Goal: Task Accomplishment & Management: Complete application form

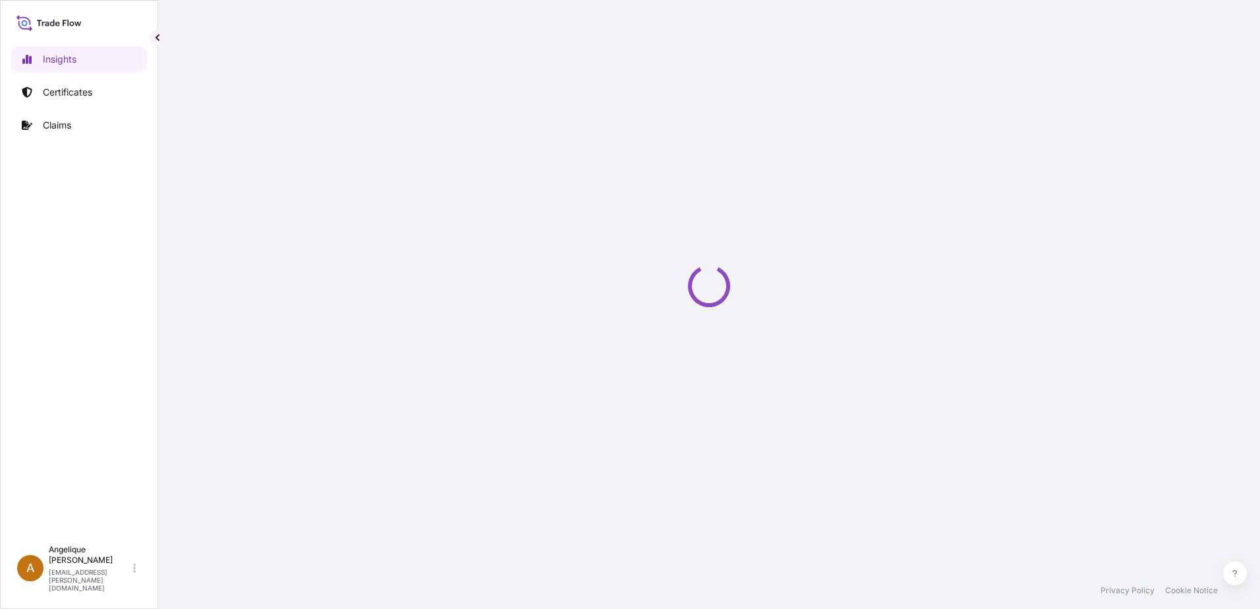
select select "2025"
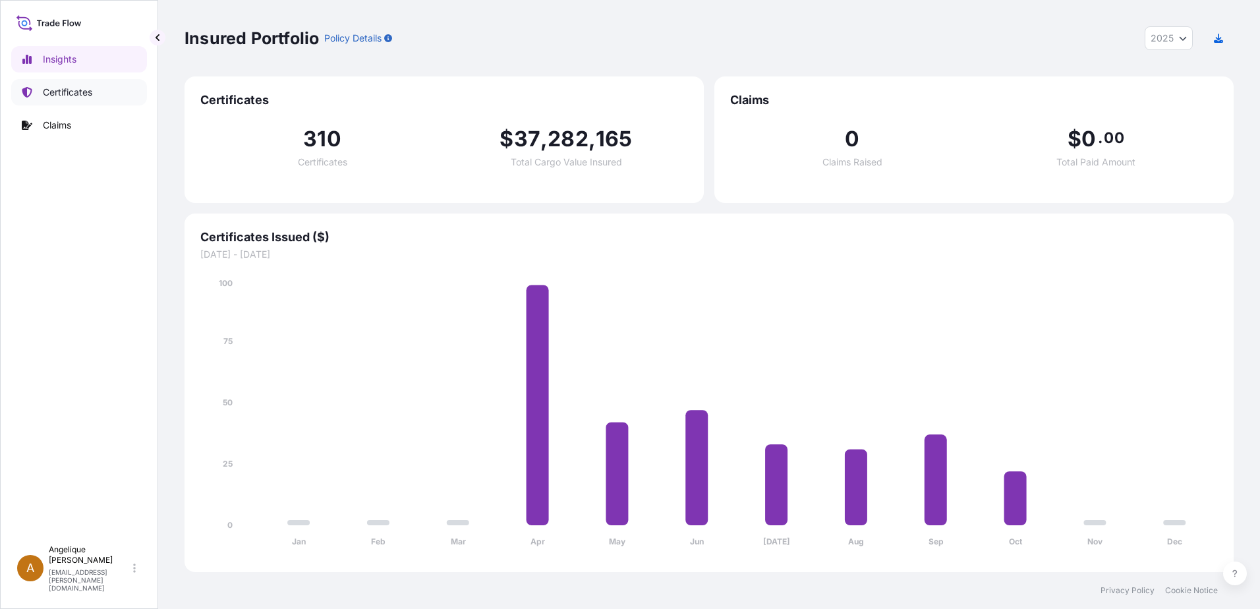
click at [67, 87] on p "Certificates" at bounding box center [67, 92] width 49 height 13
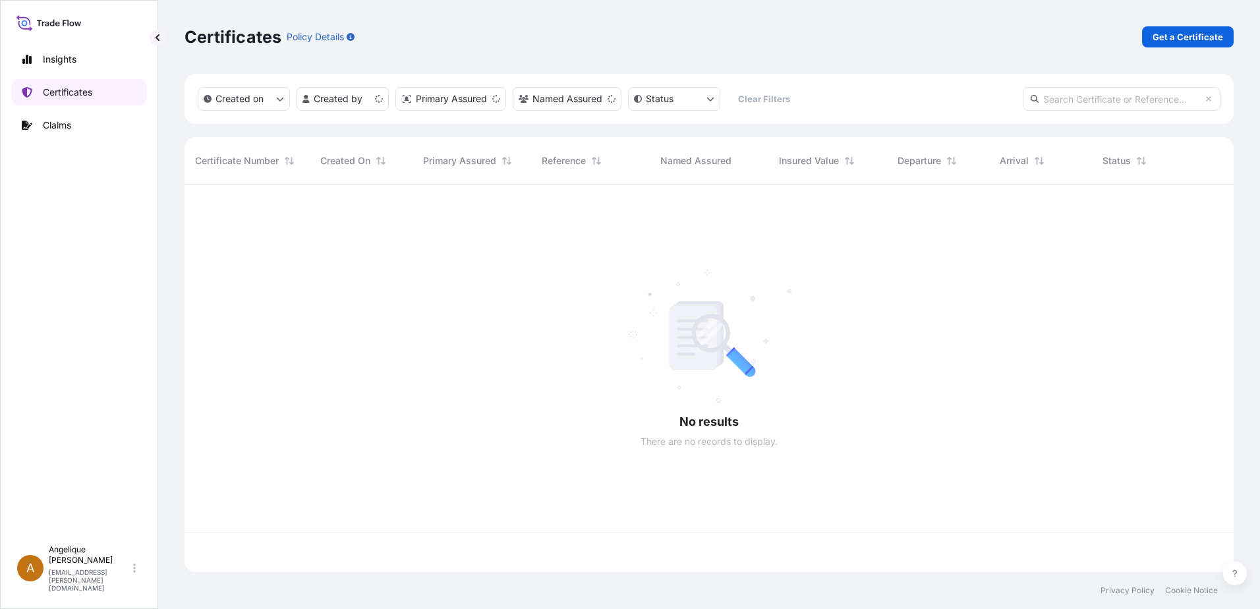
scroll to position [385, 1039]
click at [1174, 32] on p "Get a Certificate" at bounding box center [1188, 36] width 71 height 13
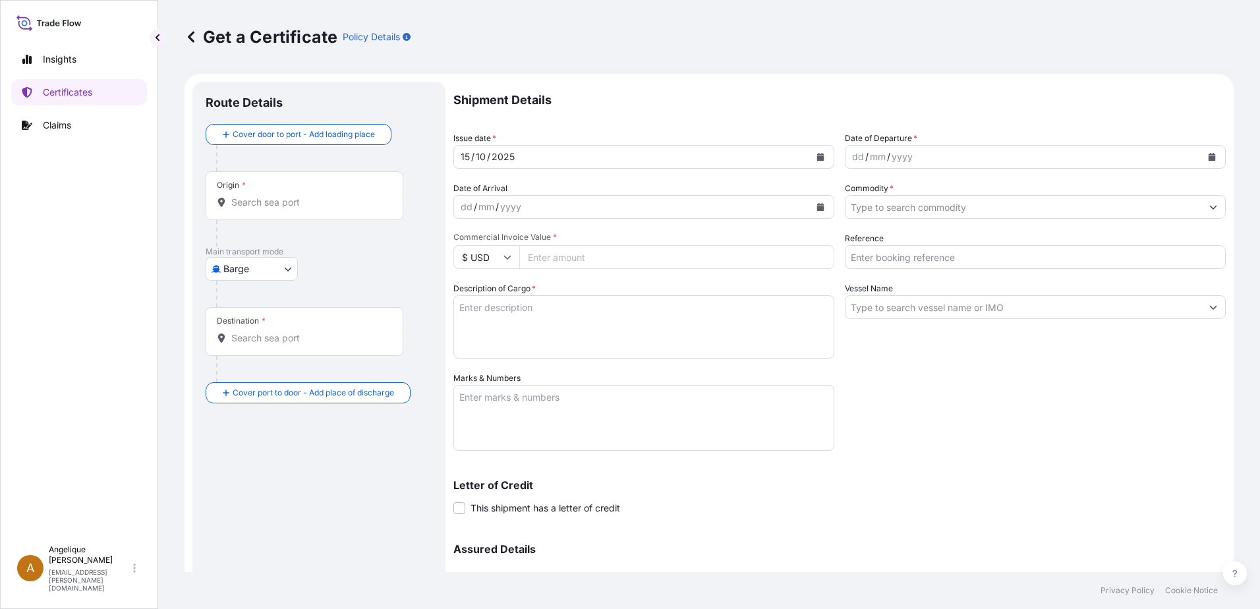
click at [289, 270] on body "Insights Certificates Claims A [PERSON_NAME] [PERSON_NAME][EMAIL_ADDRESS][PERSO…" at bounding box center [630, 304] width 1260 height 609
click at [237, 374] on span "Ocean Vessel" at bounding box center [260, 374] width 59 height 13
select select "Ocean Vessel"
click at [247, 209] on input "Origin *" at bounding box center [309, 207] width 156 height 13
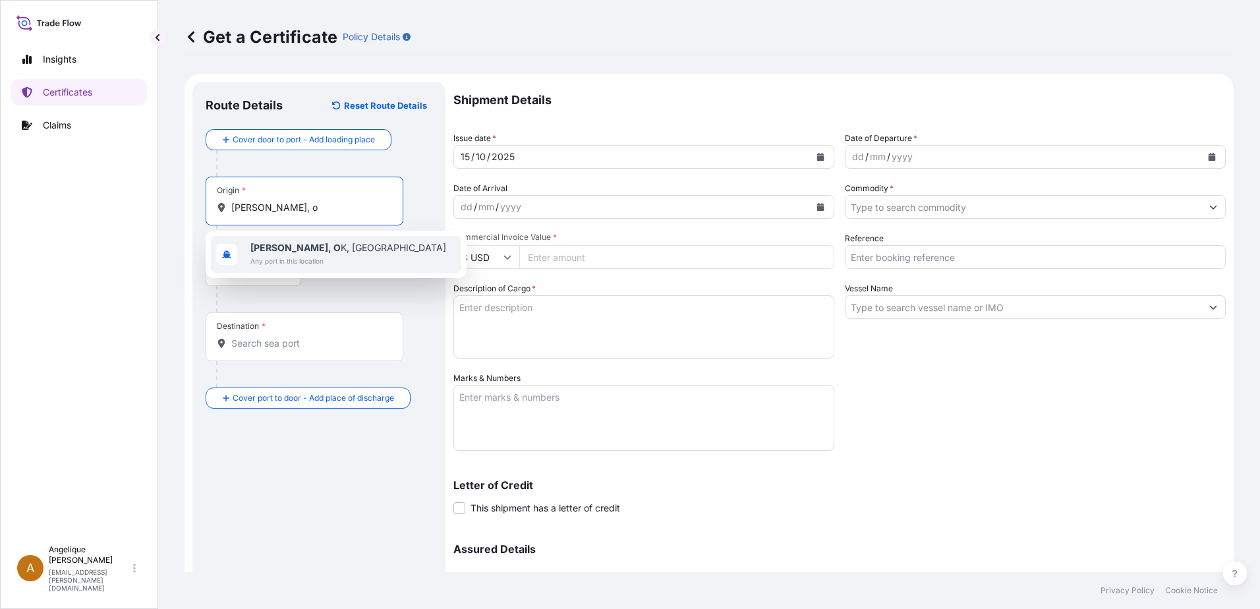
click at [300, 259] on span "Any port in this location" at bounding box center [348, 260] width 196 height 13
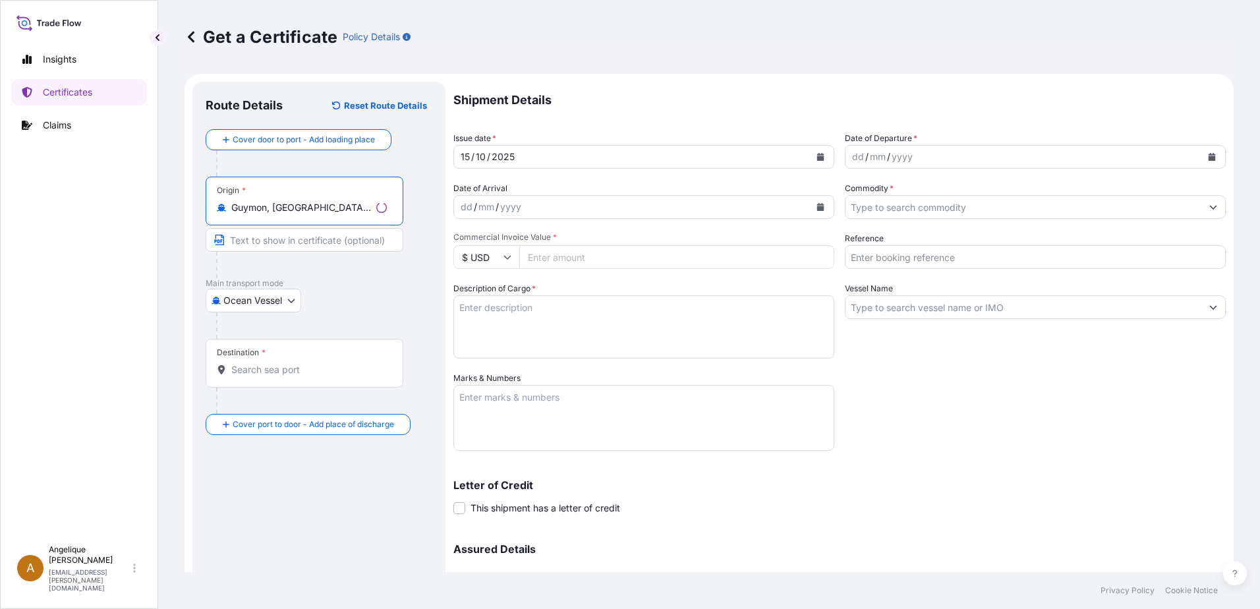
type input "Guymon, [GEOGRAPHIC_DATA], [GEOGRAPHIC_DATA]"
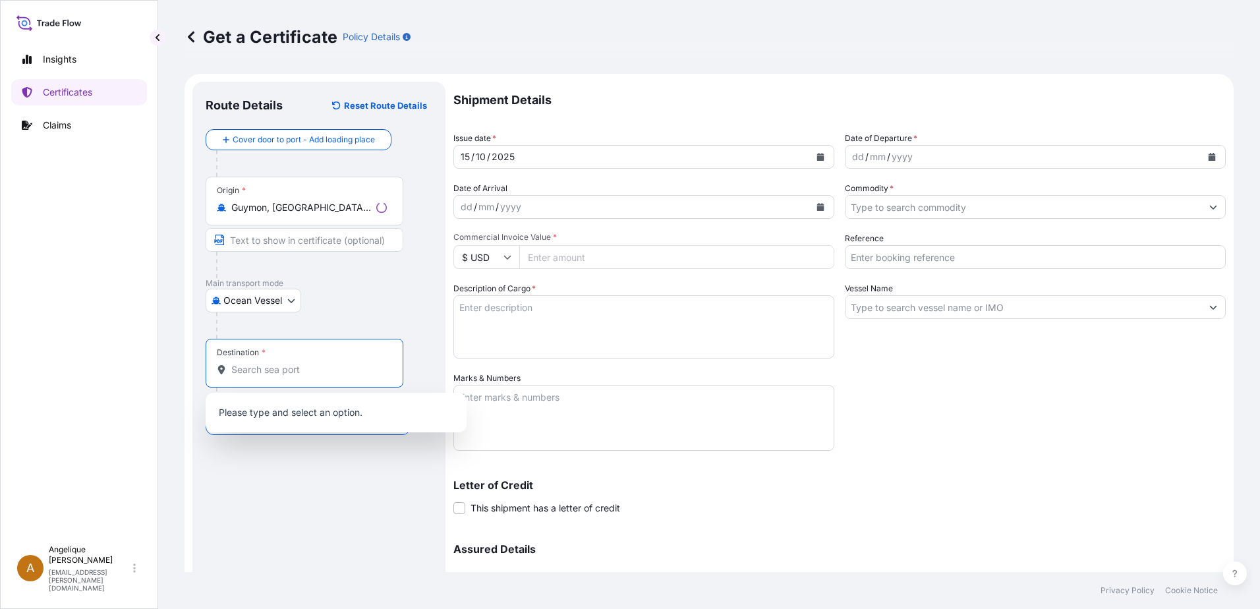
click at [279, 375] on input "Destination *" at bounding box center [309, 369] width 156 height 13
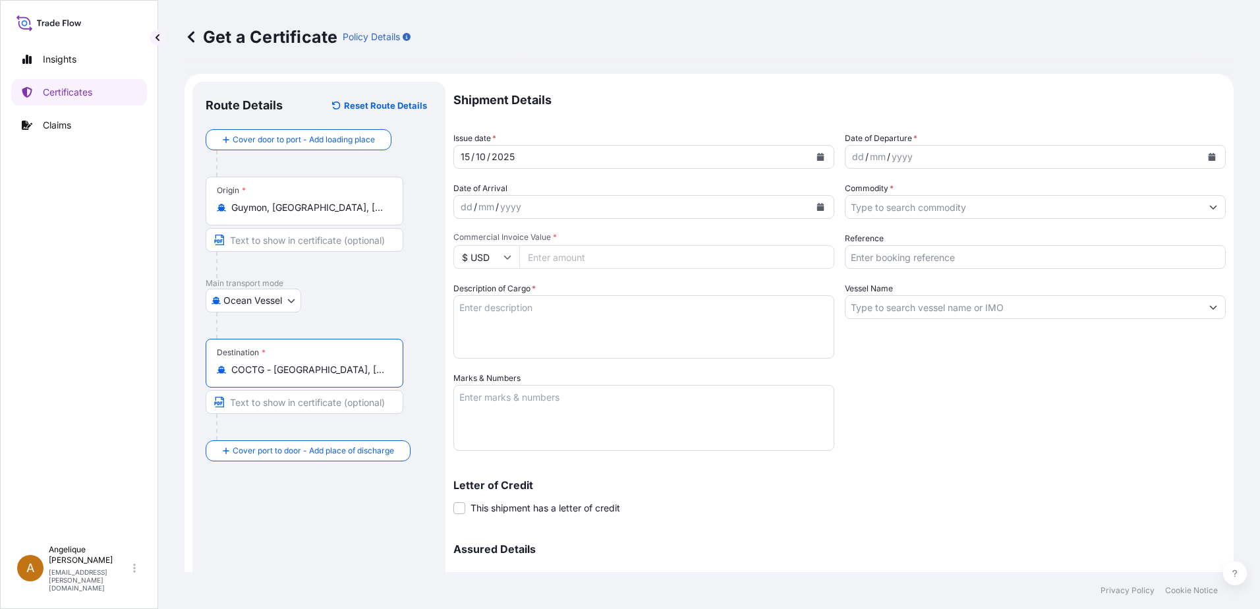
type input "COCTG - [GEOGRAPHIC_DATA], [GEOGRAPHIC_DATA]"
click at [1209, 158] on icon "Calendar" at bounding box center [1212, 157] width 7 height 8
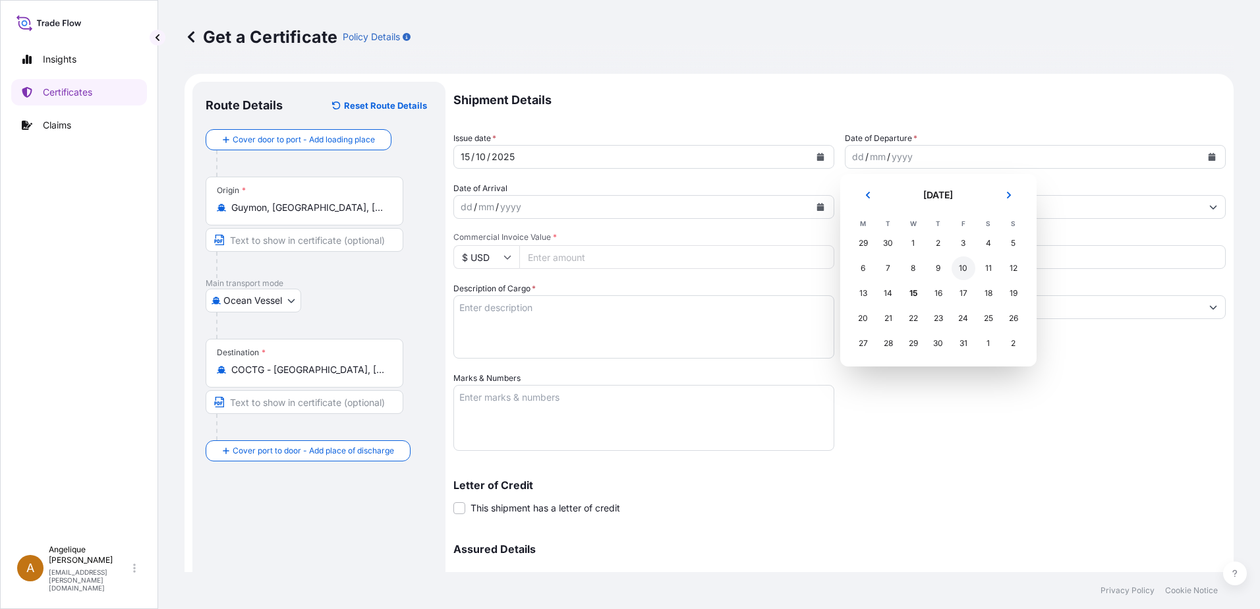
click at [964, 268] on div "10" at bounding box center [964, 268] width 24 height 24
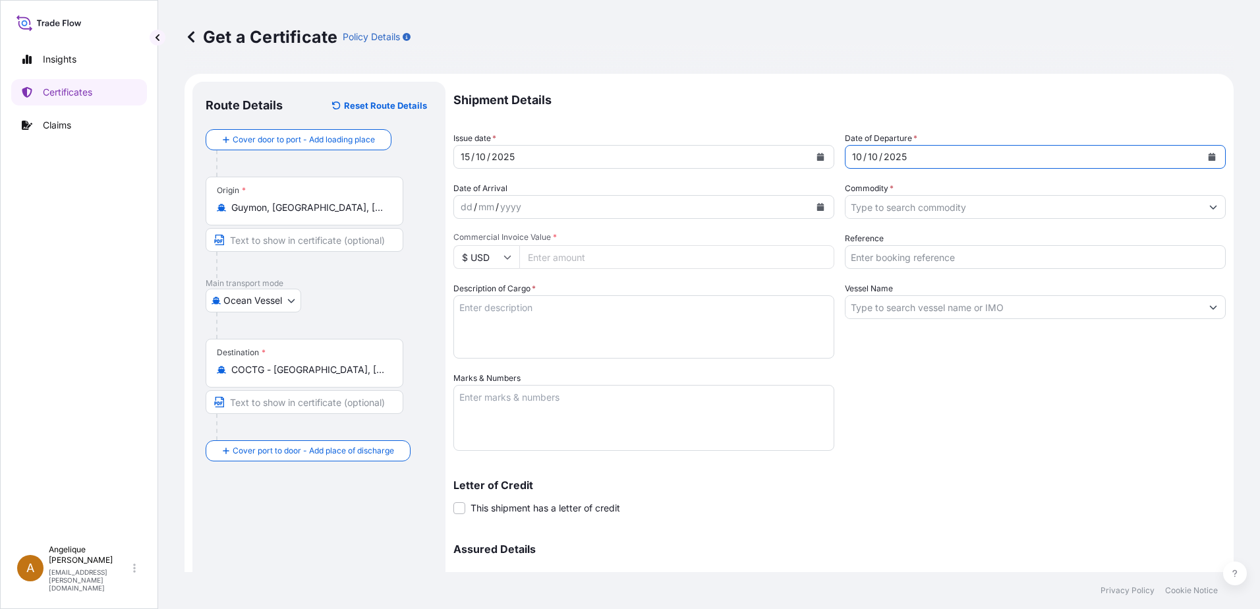
click at [889, 206] on input "Commodity *" at bounding box center [1024, 207] width 356 height 24
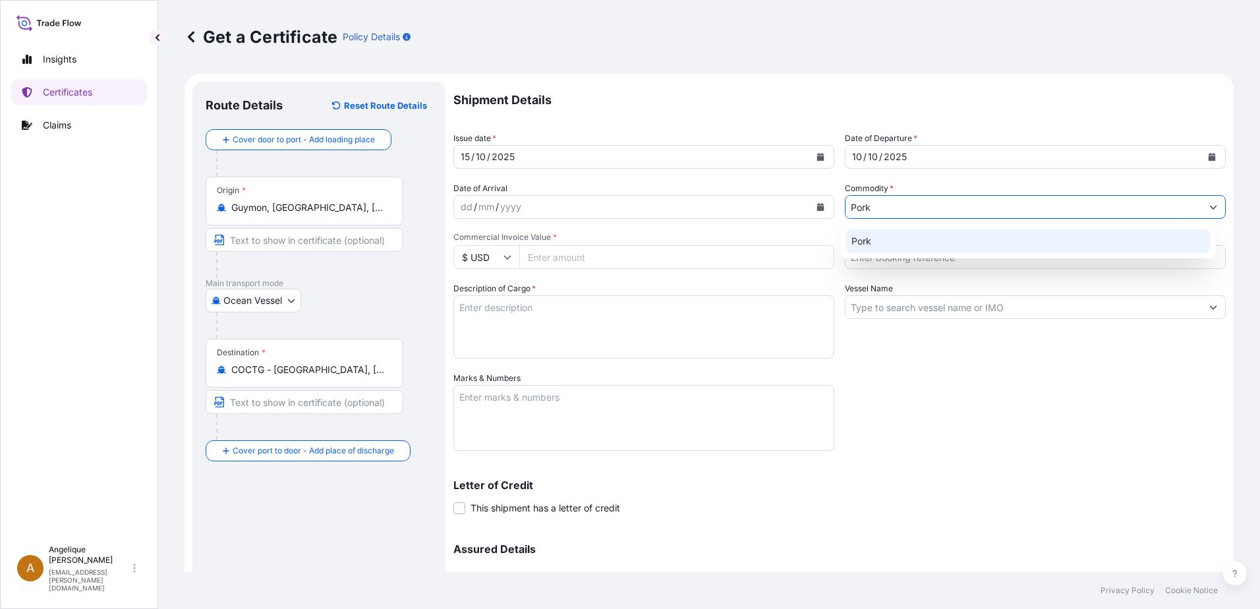
click at [885, 241] on div "Pork" at bounding box center [1028, 241] width 365 height 24
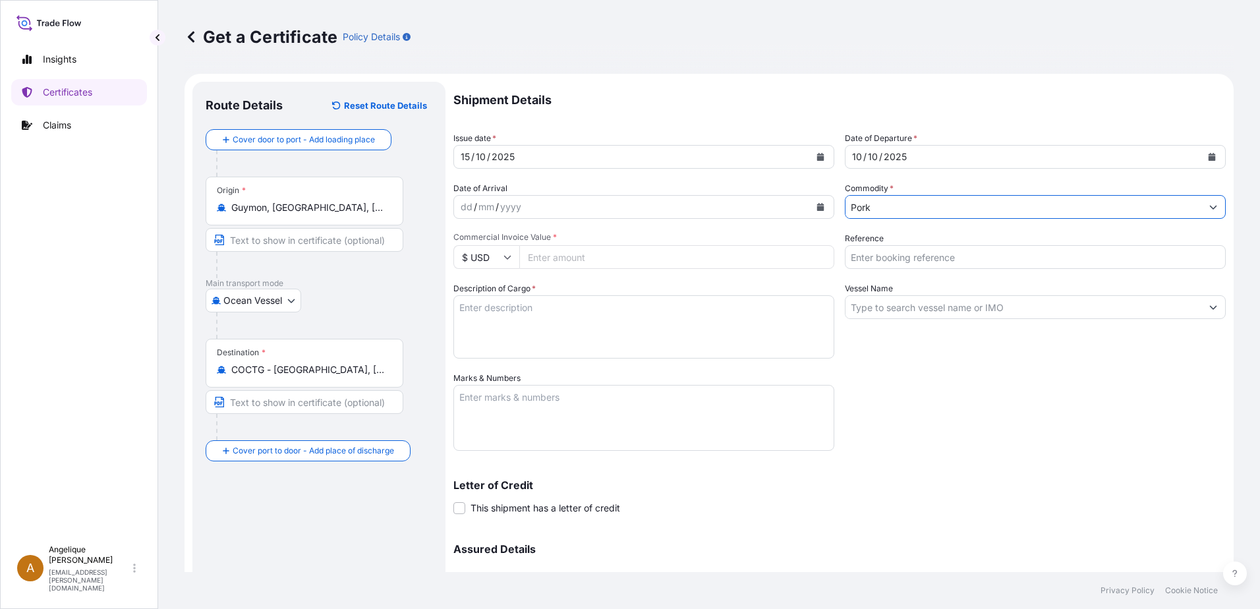
type input "Pork"
click at [567, 254] on input "Commercial Invoice Value *" at bounding box center [676, 257] width 315 height 24
type input "133989.52"
drag, startPoint x: 935, startPoint y: 258, endPoint x: 837, endPoint y: 265, distance: 97.8
click at [837, 265] on div "Shipment Details Issue date * [DATE] Date of Departure * [DATE] Date of Arrival…" at bounding box center [839, 371] width 773 height 578
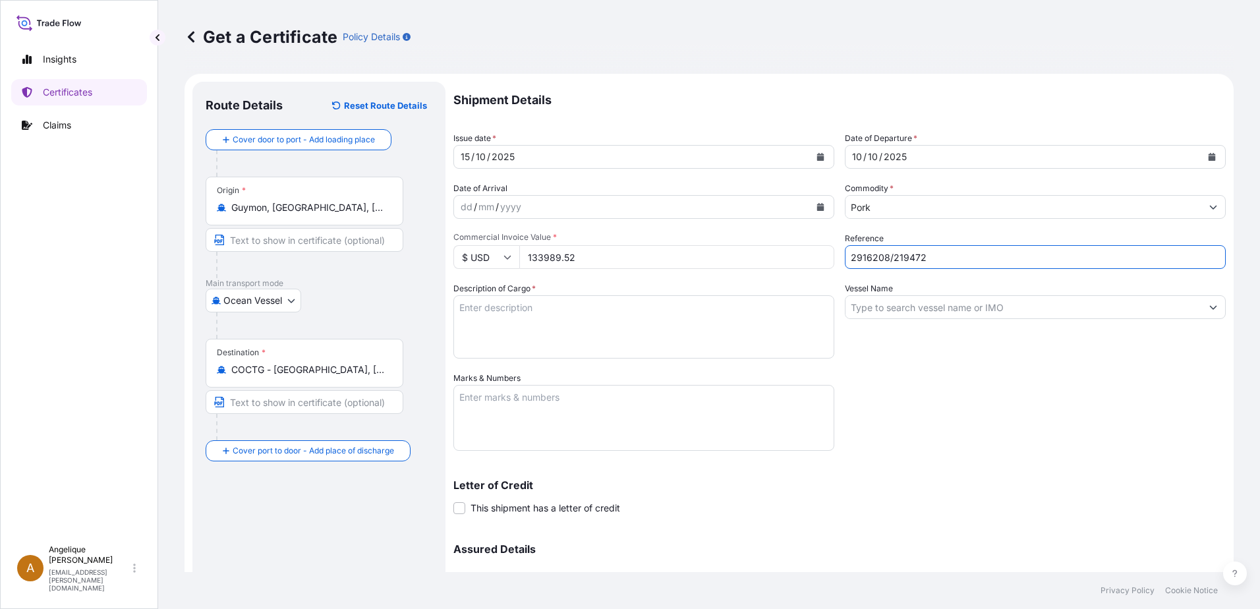
type input "2916208/219472"
click at [538, 316] on textarea "Description of Cargo *" at bounding box center [643, 326] width 381 height 63
type textarea "f"
type textarea "FROZEN PORK BACKRIBS PFN VP *ALL NATURAL COSTILLAS DE LOMO DE CERDO CONGELADAS"
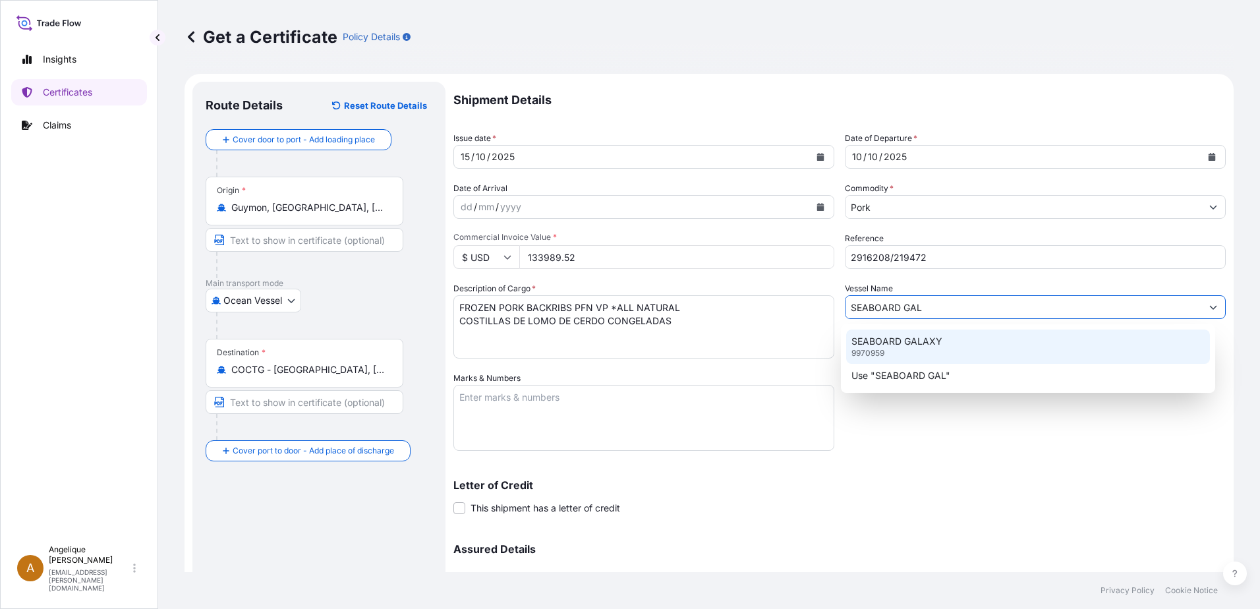
click at [867, 345] on p "SEABOARD GALAXY" at bounding box center [897, 341] width 91 height 13
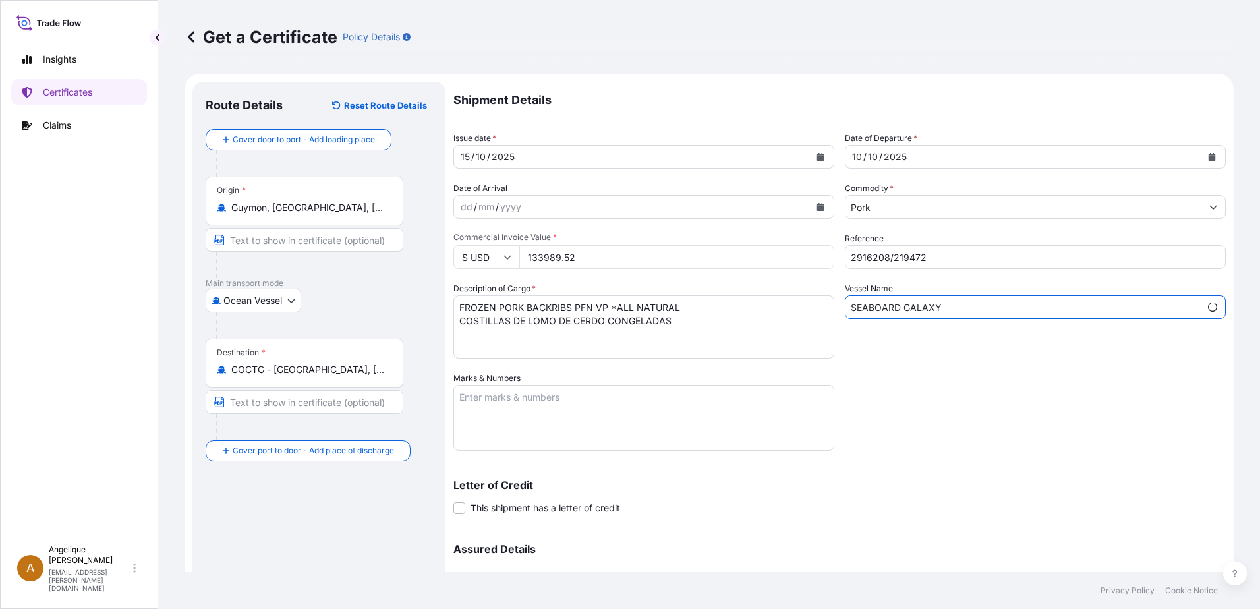
type input "SEABOARD GALAXY"
click at [489, 400] on textarea "Marks & Numbers" at bounding box center [643, 418] width 381 height 66
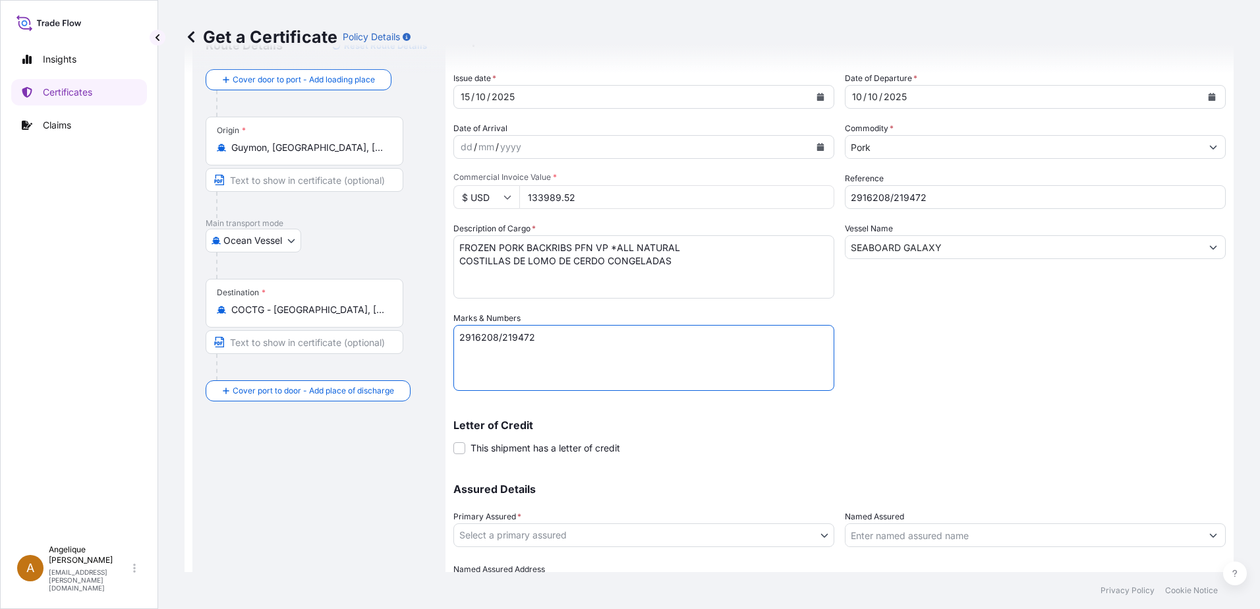
scroll to position [132, 0]
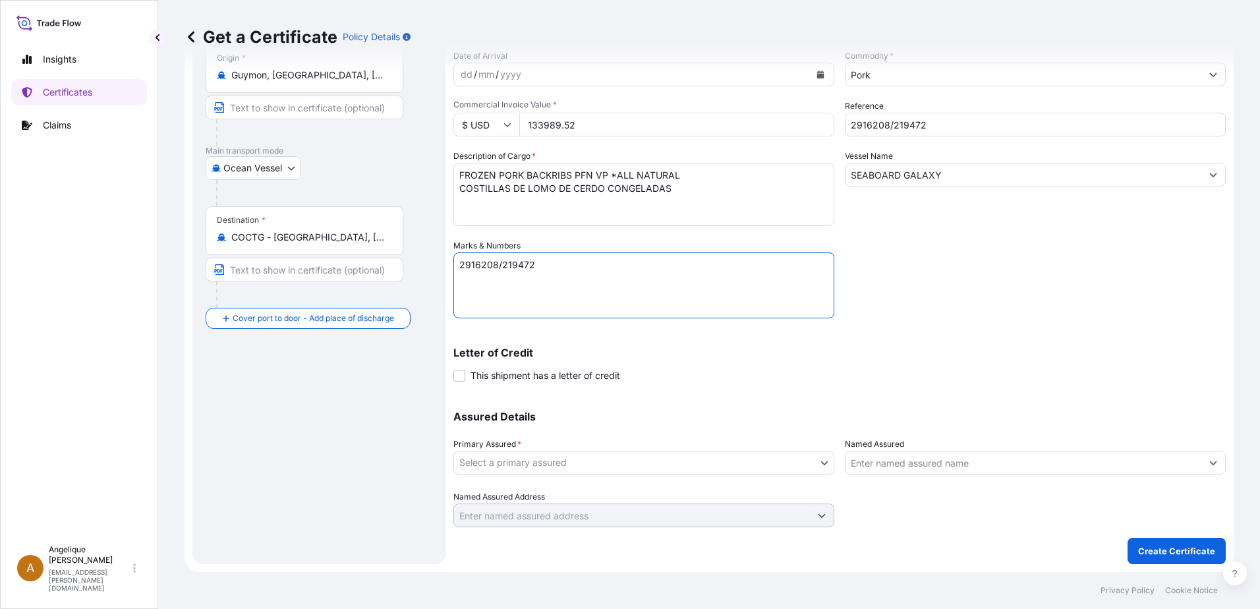
type textarea "2916208/219472"
click at [595, 467] on body "Insights Certificates Claims A [PERSON_NAME] [PERSON_NAME][EMAIL_ADDRESS][PERSO…" at bounding box center [630, 304] width 1260 height 609
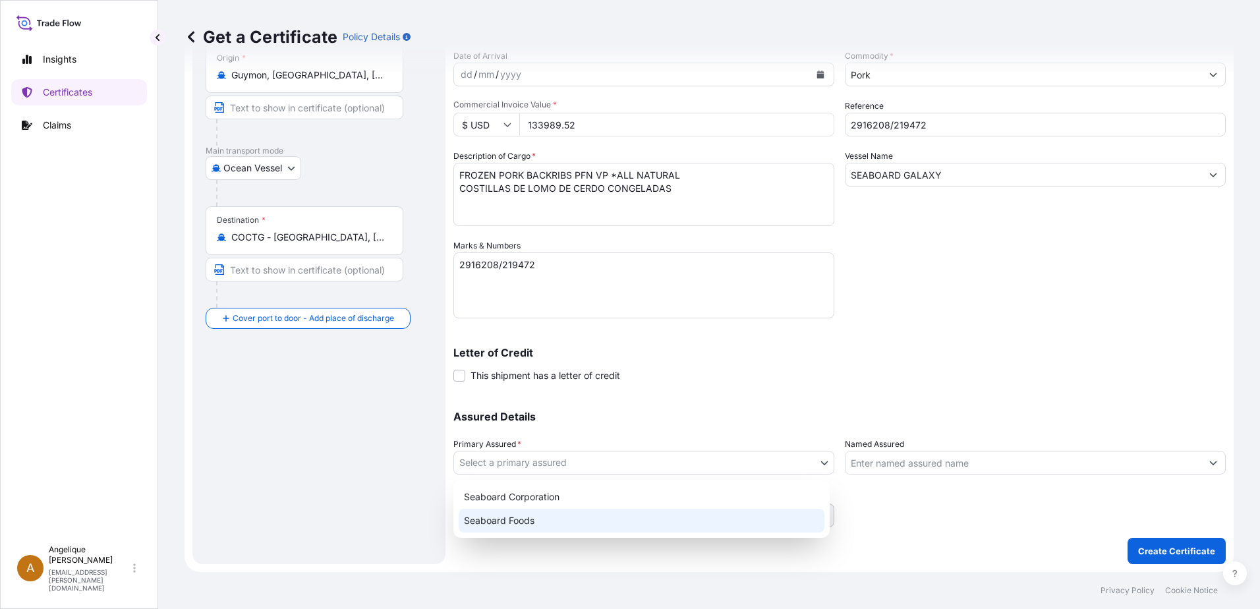
click at [581, 519] on div "Seaboard Foods" at bounding box center [642, 521] width 366 height 24
select select "31638"
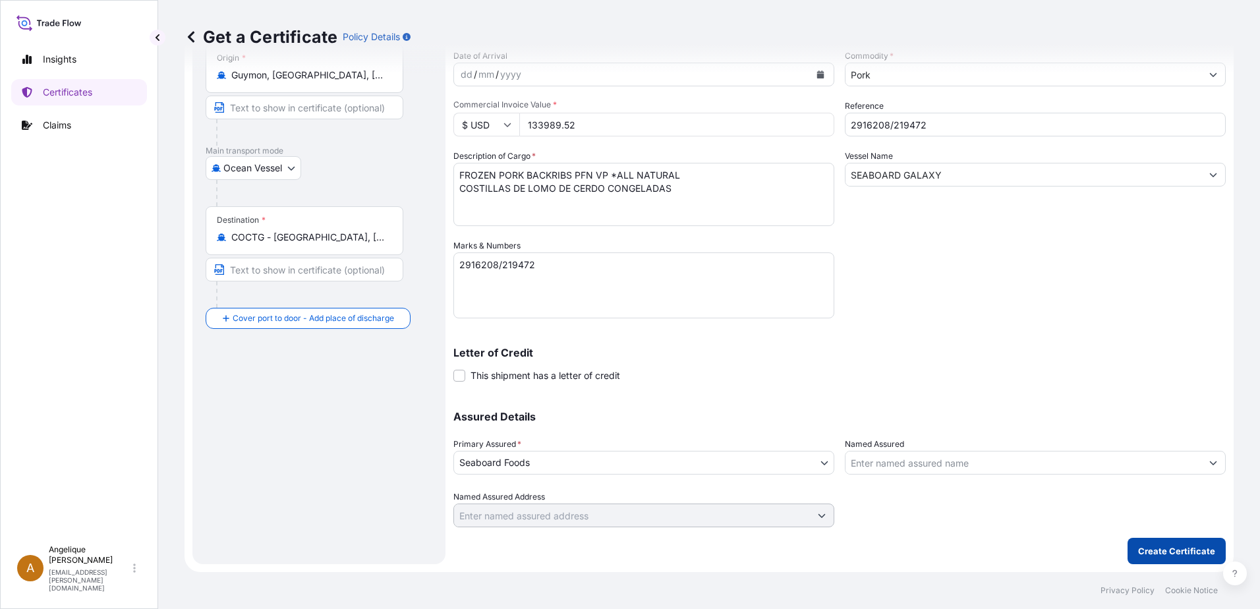
click at [1138, 554] on p "Create Certificate" at bounding box center [1176, 550] width 77 height 13
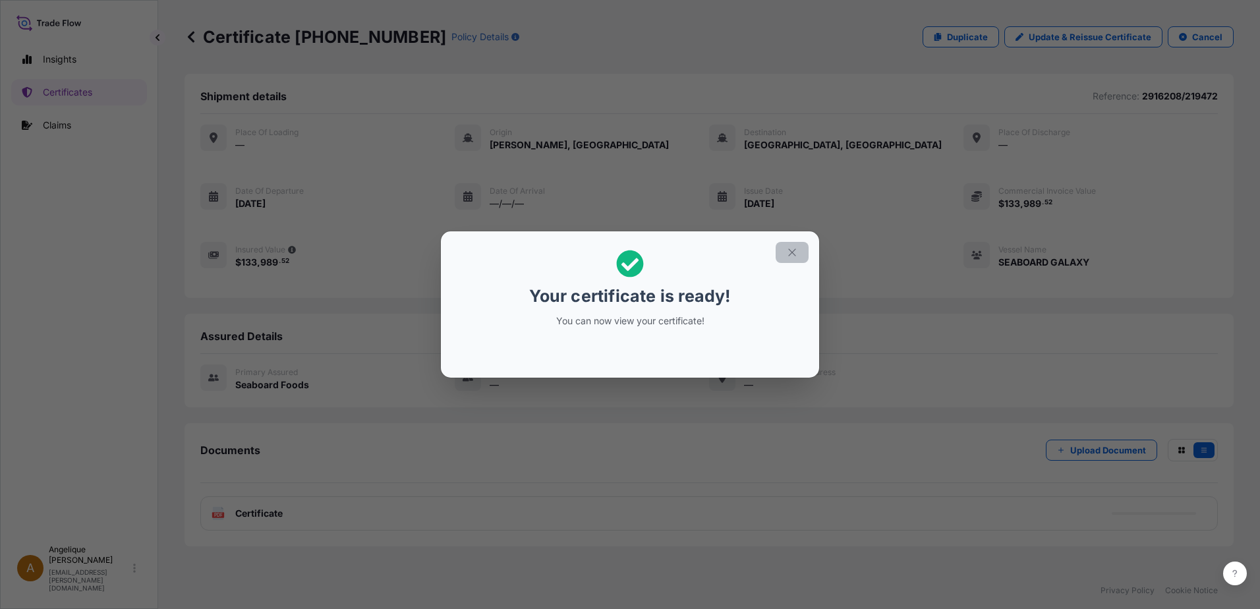
click at [796, 252] on icon "button" at bounding box center [792, 253] width 12 height 12
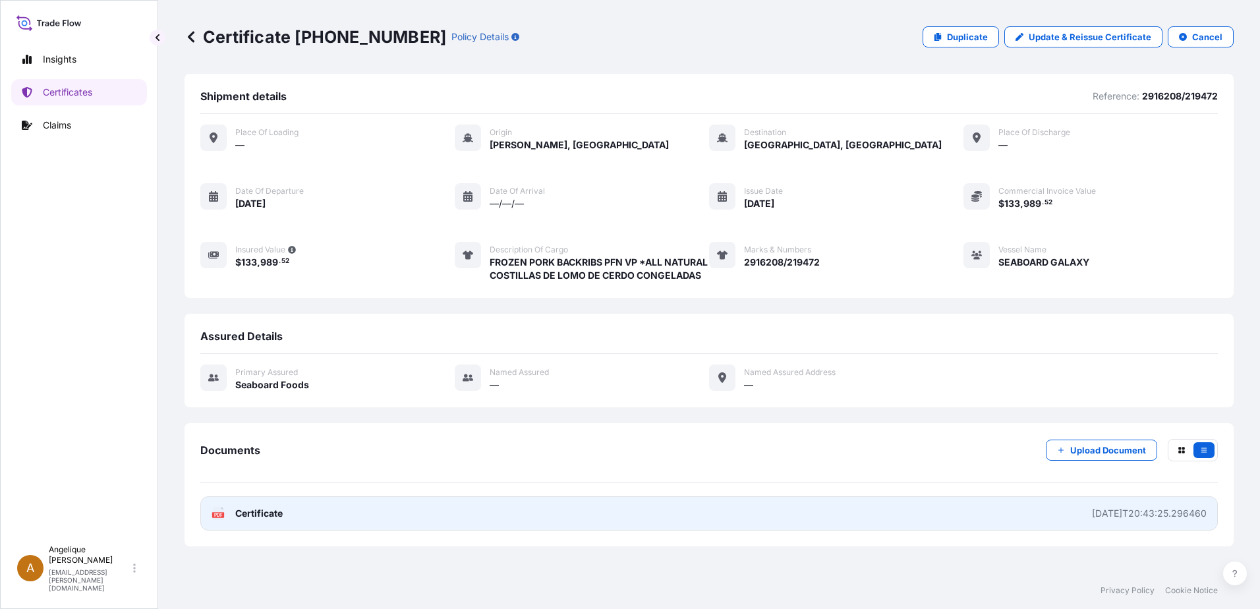
click at [608, 531] on link "PDF Certificate [DATE]T20:43:25.296460" at bounding box center [709, 513] width 1018 height 34
